Goal: Information Seeking & Learning: Learn about a topic

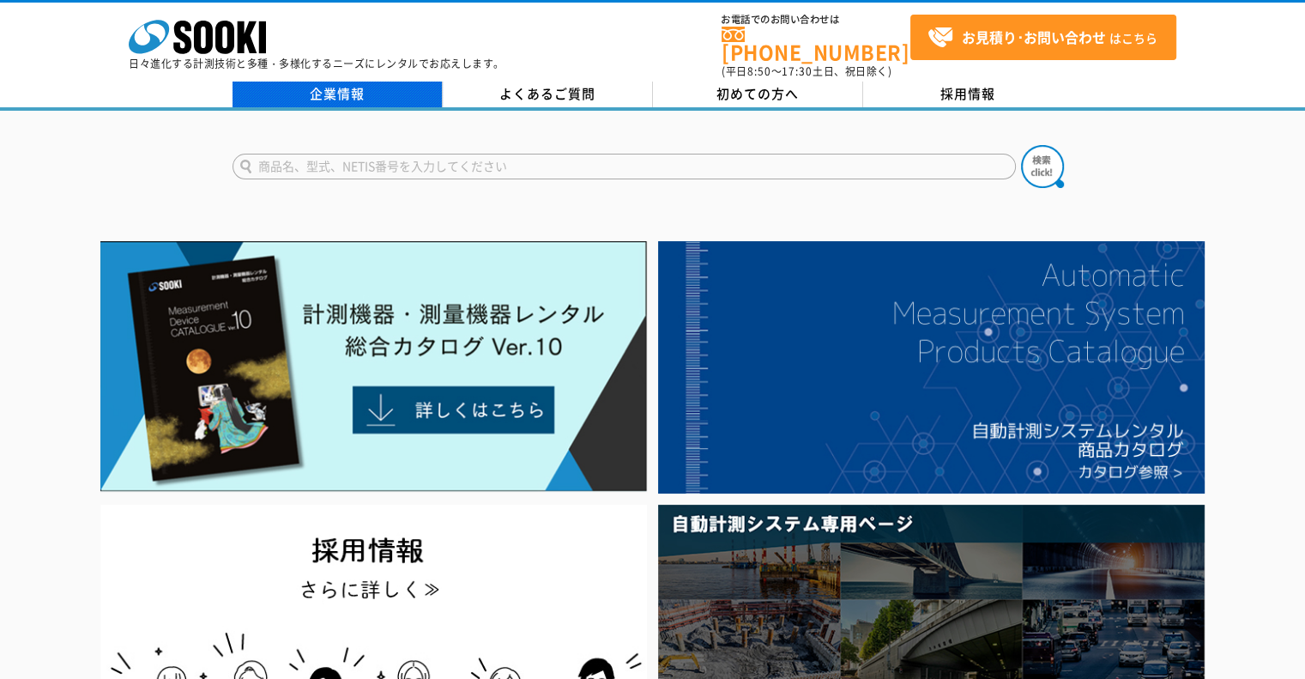
click at [317, 85] on link "企業情報" at bounding box center [337, 94] width 210 height 26
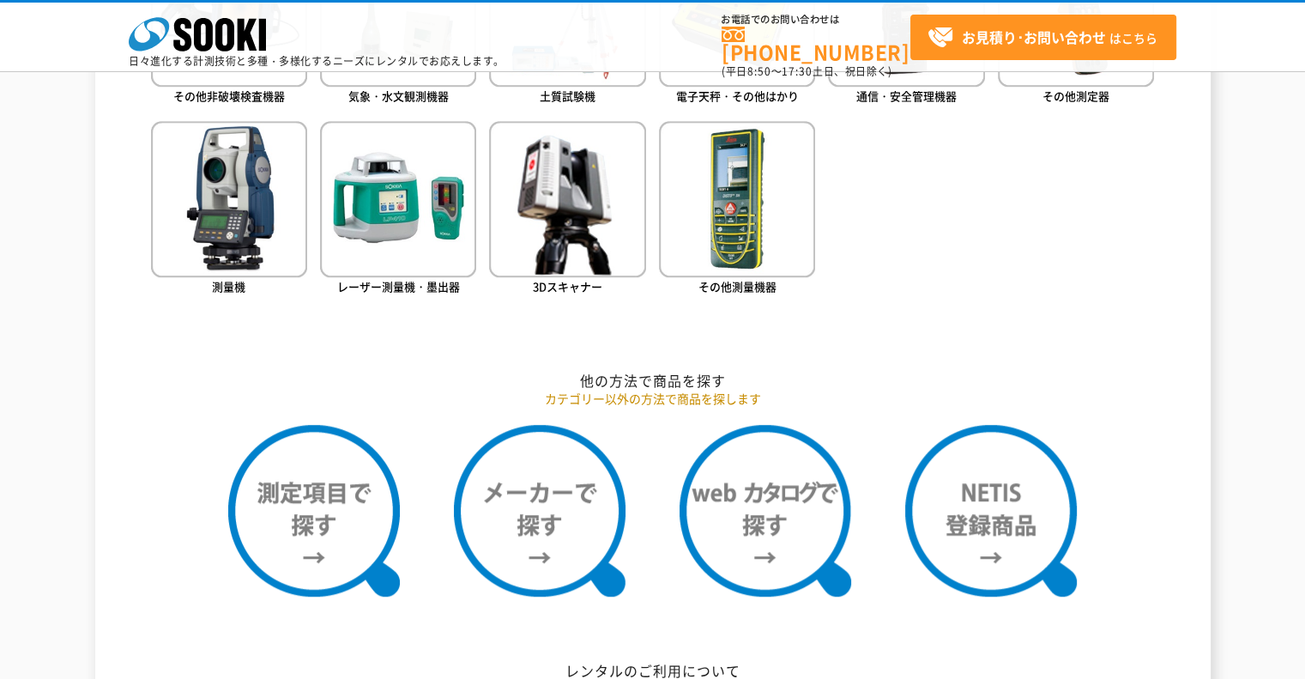
scroll to position [858, 0]
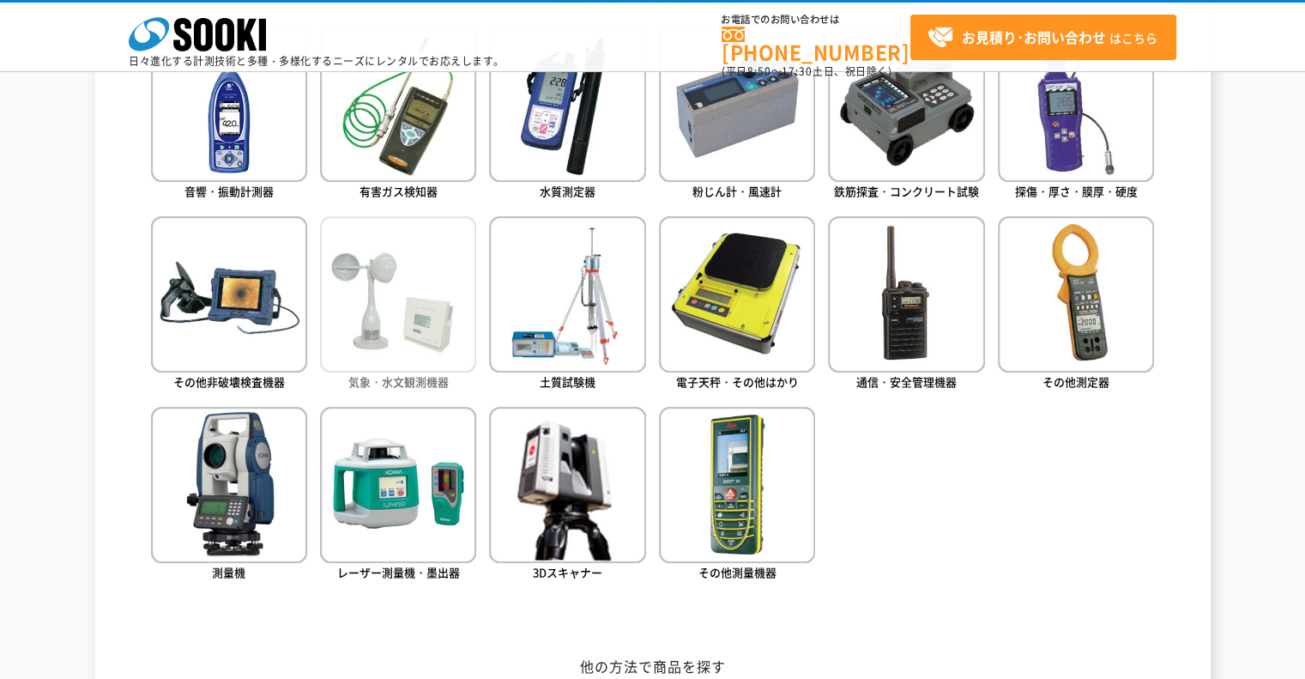
click at [374, 323] on img at bounding box center [398, 294] width 156 height 156
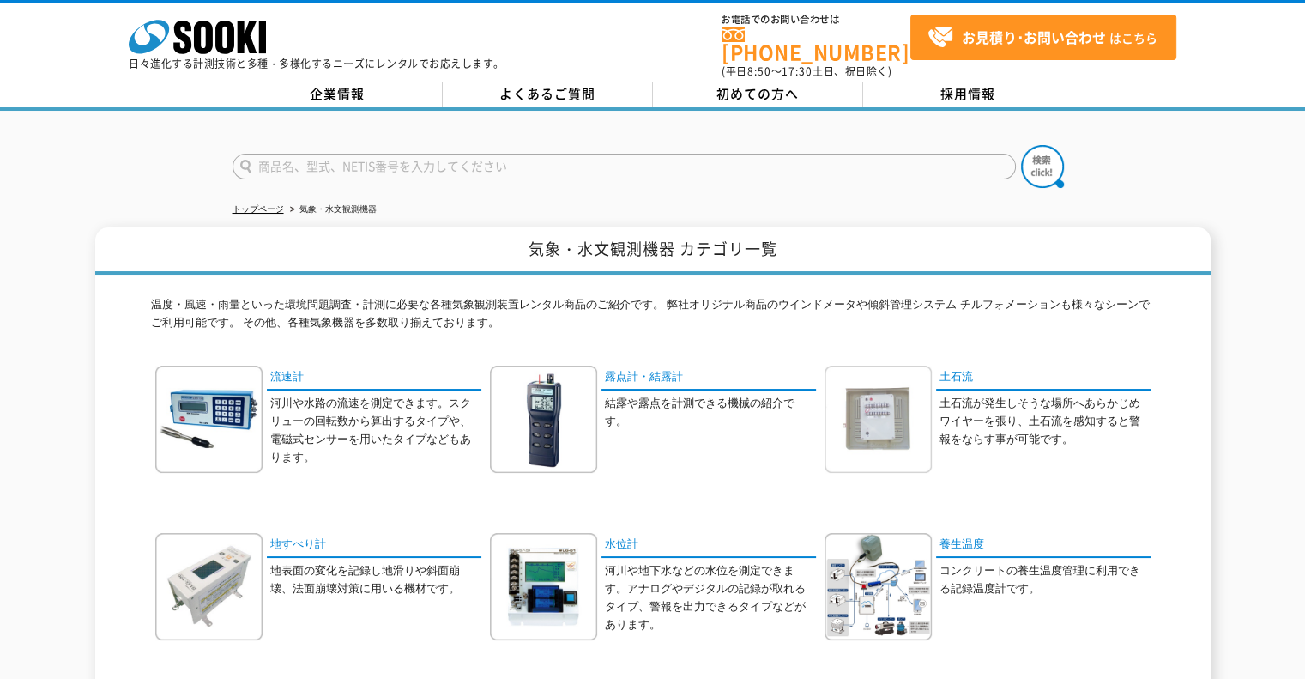
click at [899, 406] on img at bounding box center [877, 418] width 107 height 107
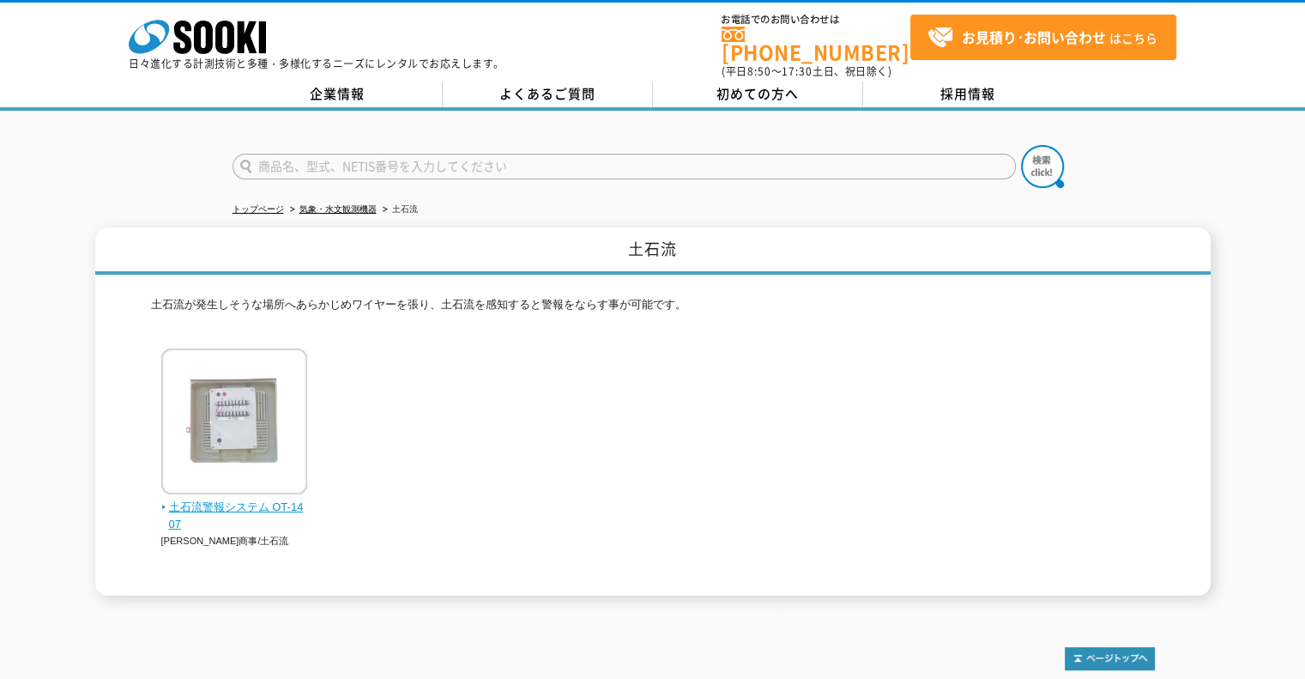
click at [209, 498] on span "土石流警報システム OT-1407" at bounding box center [234, 516] width 147 height 36
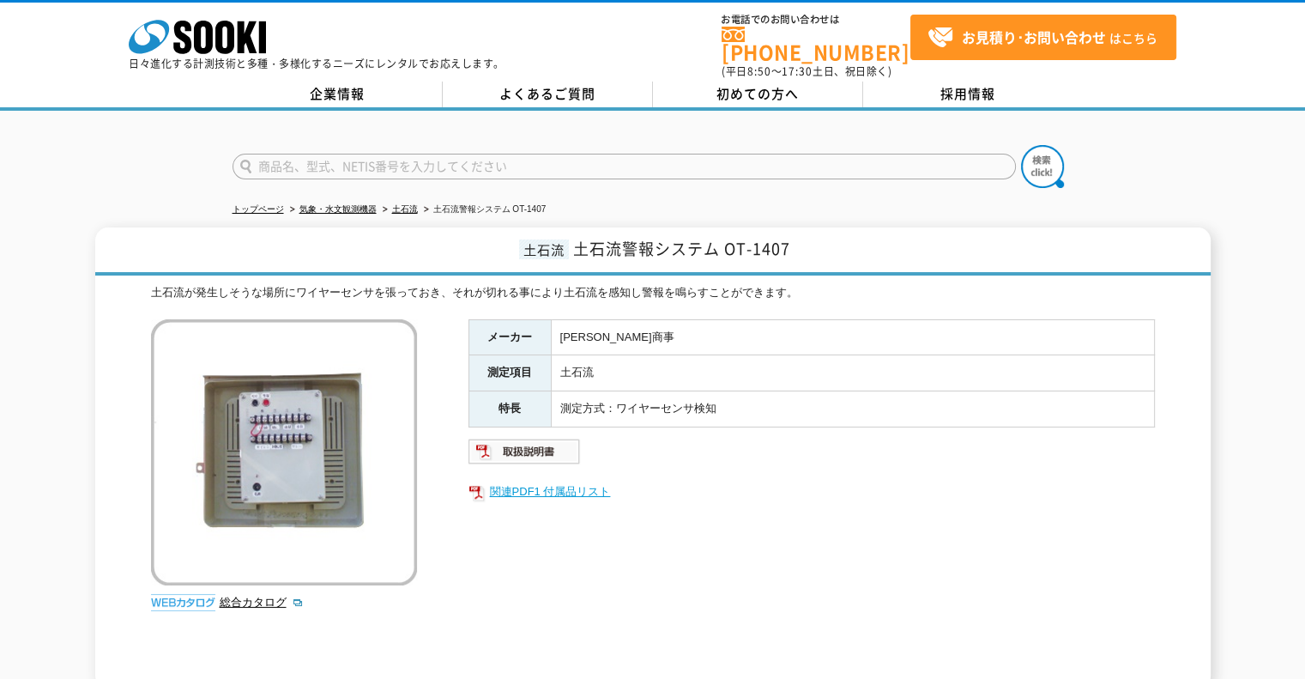
click at [577, 480] on link "関連PDF1 付属品リスト" at bounding box center [811, 491] width 686 height 22
